Goal: Information Seeking & Learning: Find specific fact

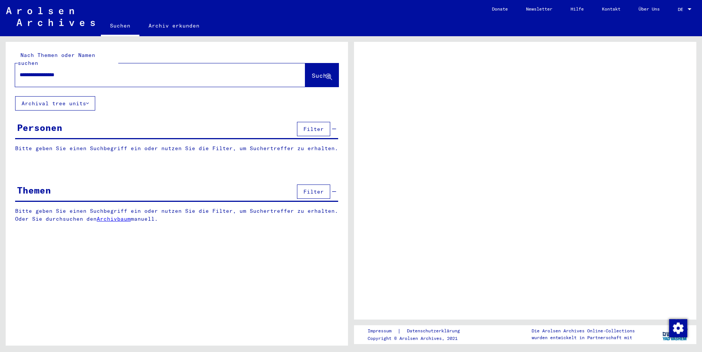
click at [312, 72] on span "Suche" at bounding box center [321, 76] width 19 height 8
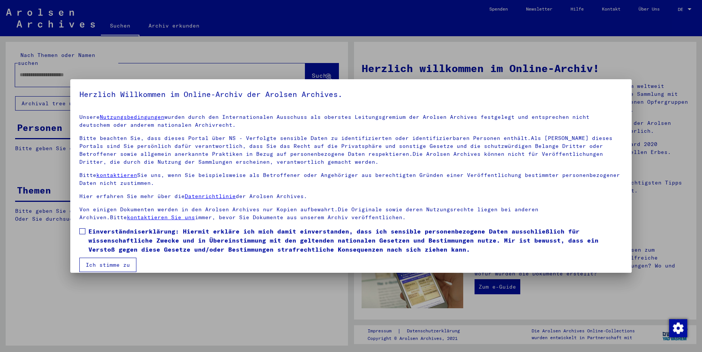
click at [84, 232] on span at bounding box center [82, 232] width 6 height 6
click at [102, 265] on button "Ich stimme zu" at bounding box center [107, 265] width 57 height 14
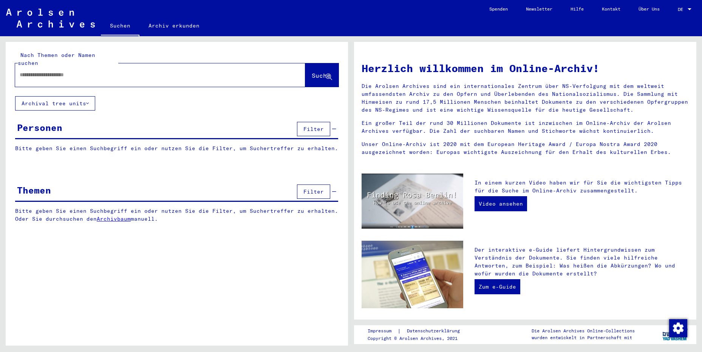
click at [56, 71] on input "text" at bounding box center [151, 75] width 263 height 8
click at [55, 71] on input "text" at bounding box center [151, 75] width 263 height 8
type input "**********"
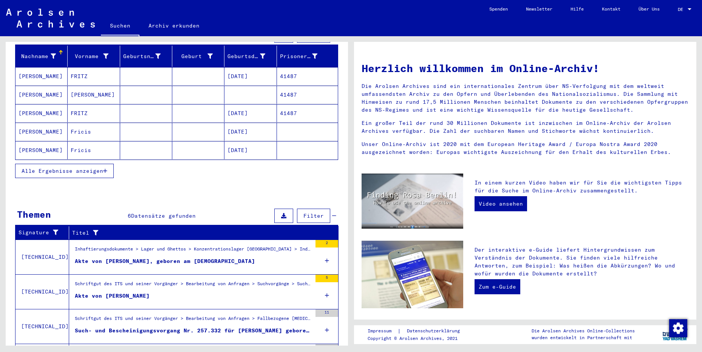
scroll to position [122, 0]
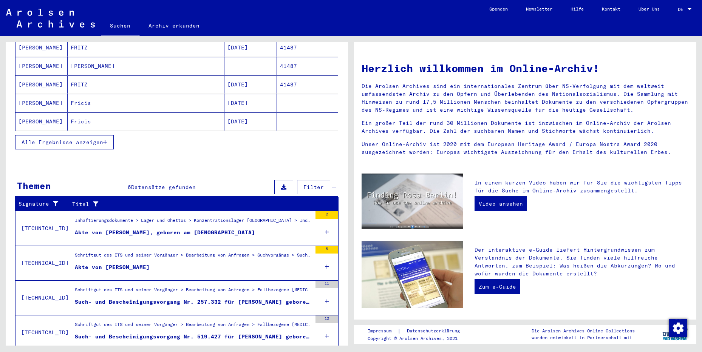
click at [75, 139] on span "Alle Ergebnisse anzeigen" at bounding box center [63, 142] width 82 height 7
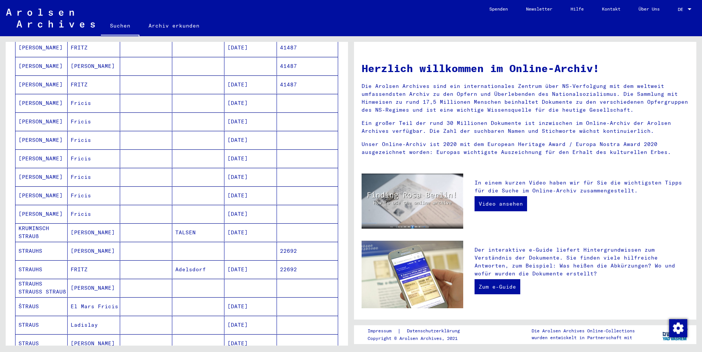
scroll to position [0, 0]
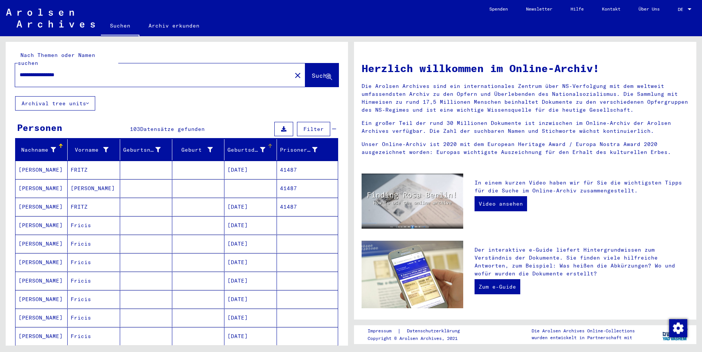
click at [252, 146] on div "Geburtsdatum" at bounding box center [245, 150] width 37 height 8
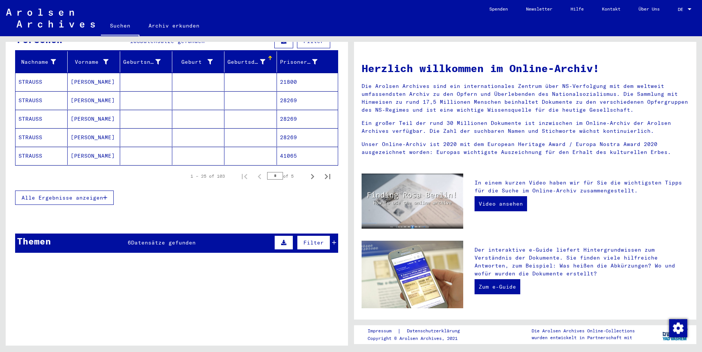
scroll to position [122, 0]
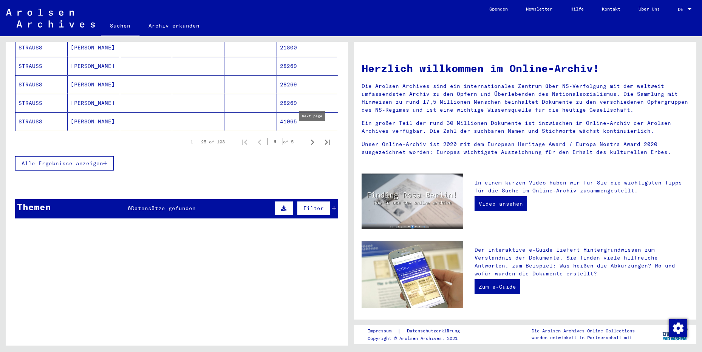
click at [312, 137] on icon "Next page" at bounding box center [312, 142] width 11 height 11
type input "*"
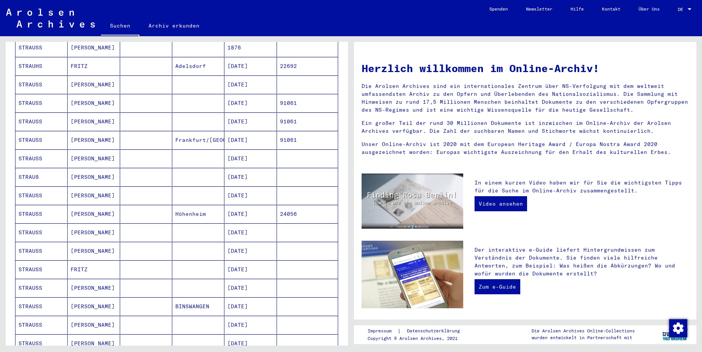
click at [32, 207] on mat-cell "STRAUSS" at bounding box center [41, 214] width 52 height 18
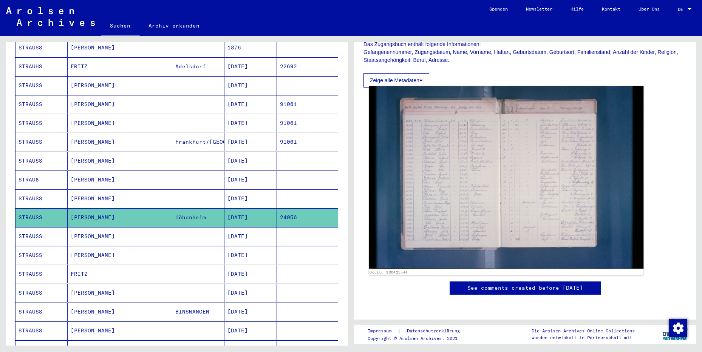
scroll to position [204, 0]
click at [452, 131] on img at bounding box center [506, 177] width 275 height 183
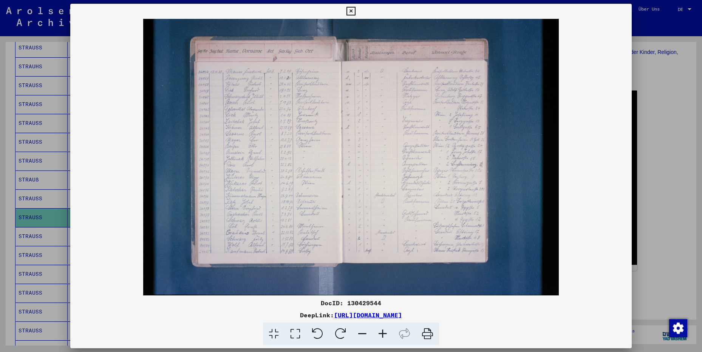
click at [382, 337] on icon at bounding box center [382, 334] width 20 height 23
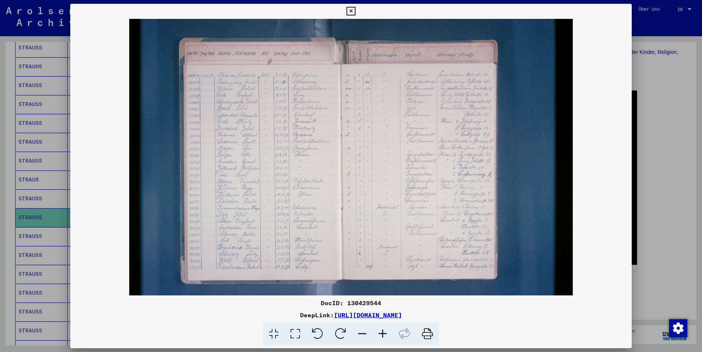
click at [382, 337] on icon at bounding box center [382, 334] width 20 height 23
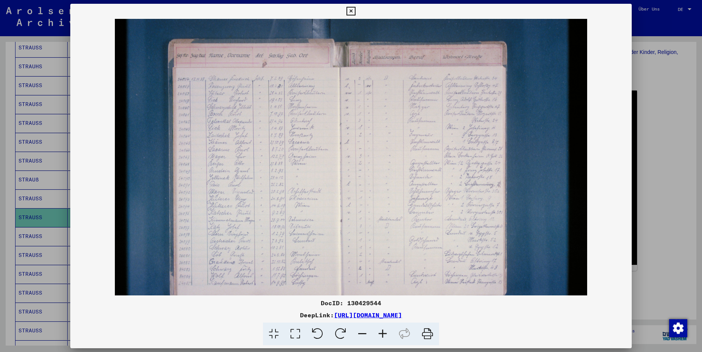
click at [382, 337] on icon at bounding box center [382, 334] width 20 height 23
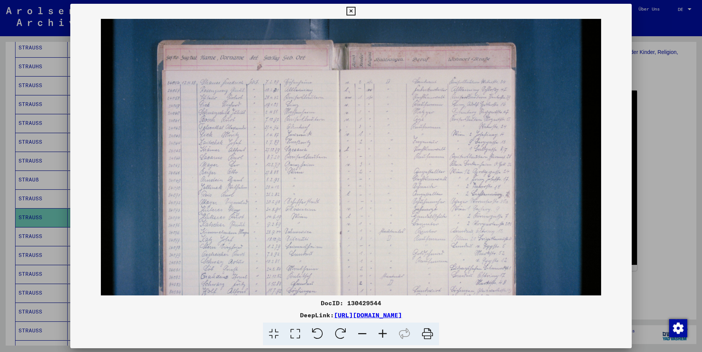
click at [382, 337] on icon at bounding box center [382, 334] width 20 height 23
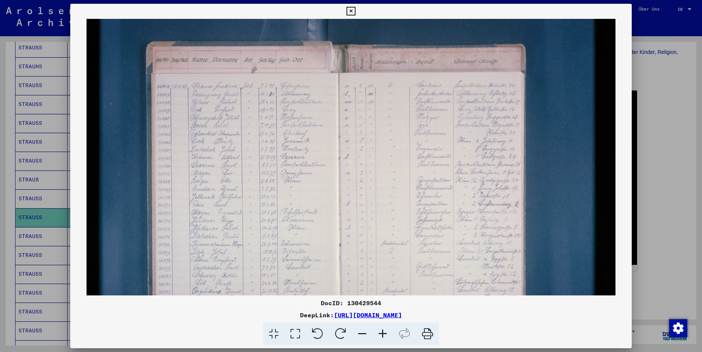
click at [382, 337] on icon at bounding box center [382, 334] width 20 height 23
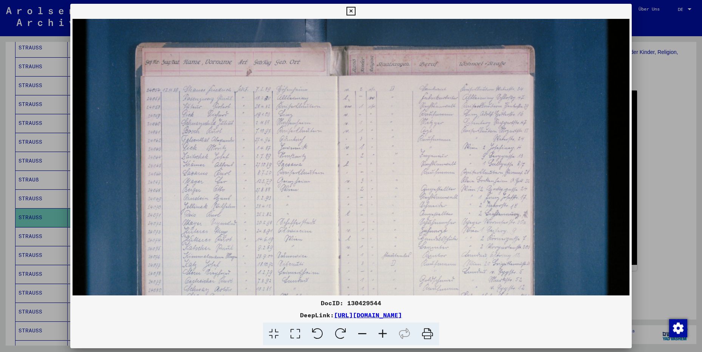
click at [382, 337] on icon at bounding box center [382, 334] width 20 height 23
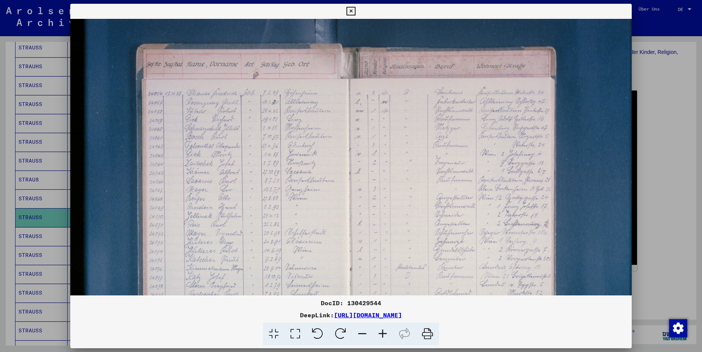
click at [382, 337] on icon at bounding box center [382, 334] width 20 height 23
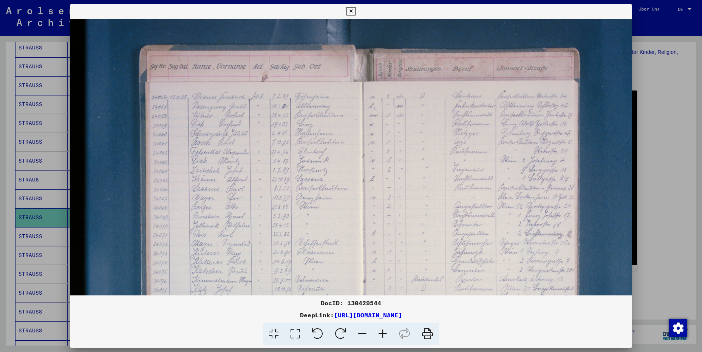
click at [383, 333] on icon at bounding box center [382, 334] width 20 height 23
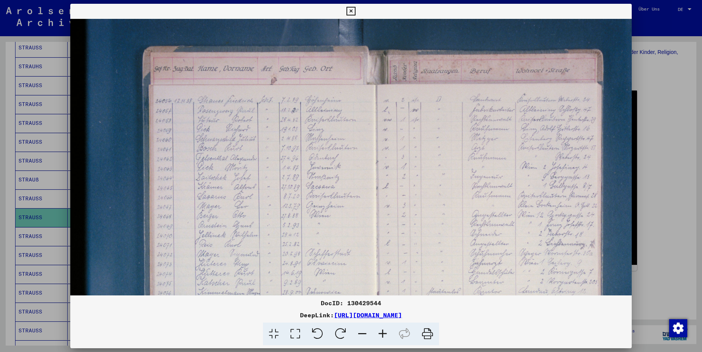
click at [383, 333] on icon at bounding box center [382, 334] width 20 height 23
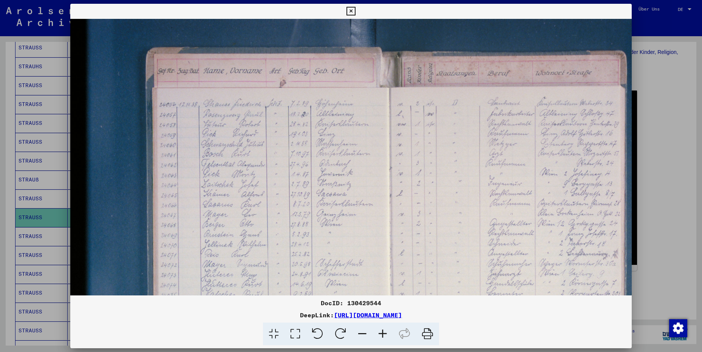
click at [383, 333] on icon at bounding box center [382, 334] width 20 height 23
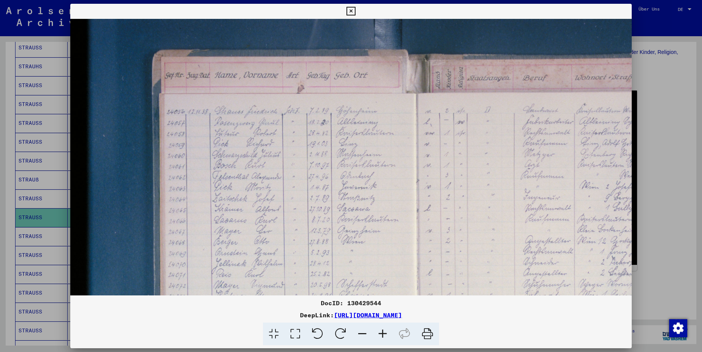
click at [383, 333] on icon at bounding box center [382, 334] width 20 height 23
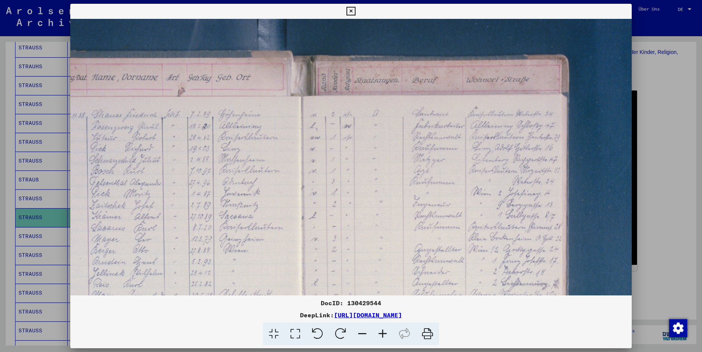
drag, startPoint x: 504, startPoint y: 241, endPoint x: 389, endPoint y: 249, distance: 114.7
click at [375, 261] on img at bounding box center [319, 271] width 755 height 504
click at [355, 10] on icon at bounding box center [350, 11] width 9 height 9
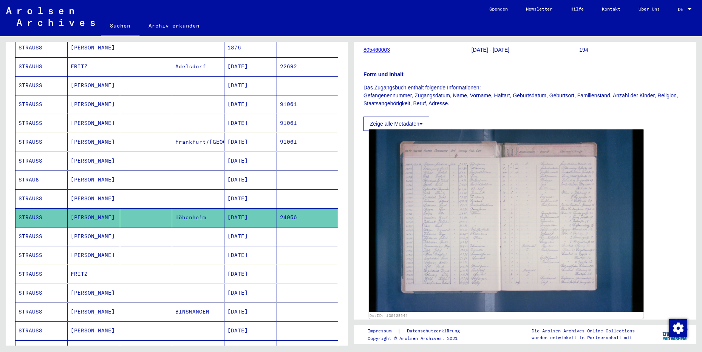
scroll to position [82, 0]
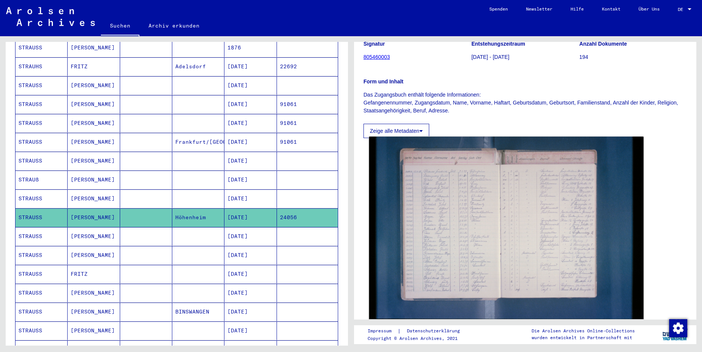
click at [490, 190] on img at bounding box center [506, 228] width 275 height 183
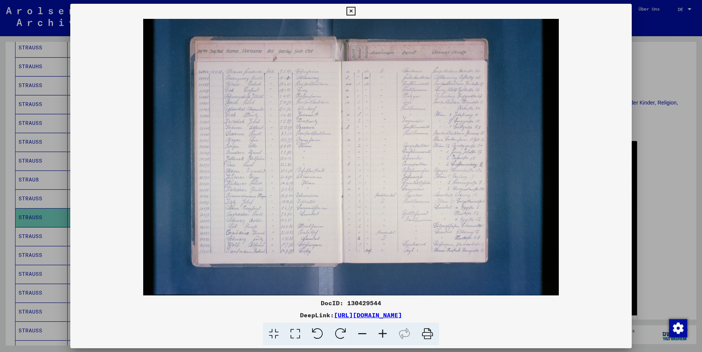
click at [431, 337] on icon at bounding box center [427, 334] width 23 height 23
click at [355, 11] on icon at bounding box center [350, 11] width 9 height 9
